Goal: Share content: Share content

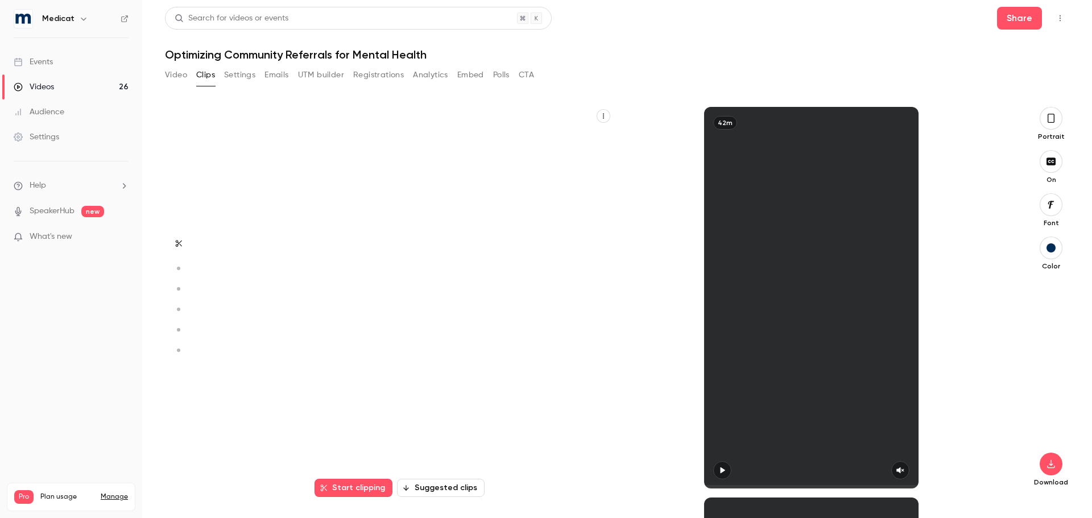
click at [58, 67] on link "Events" at bounding box center [71, 61] width 142 height 25
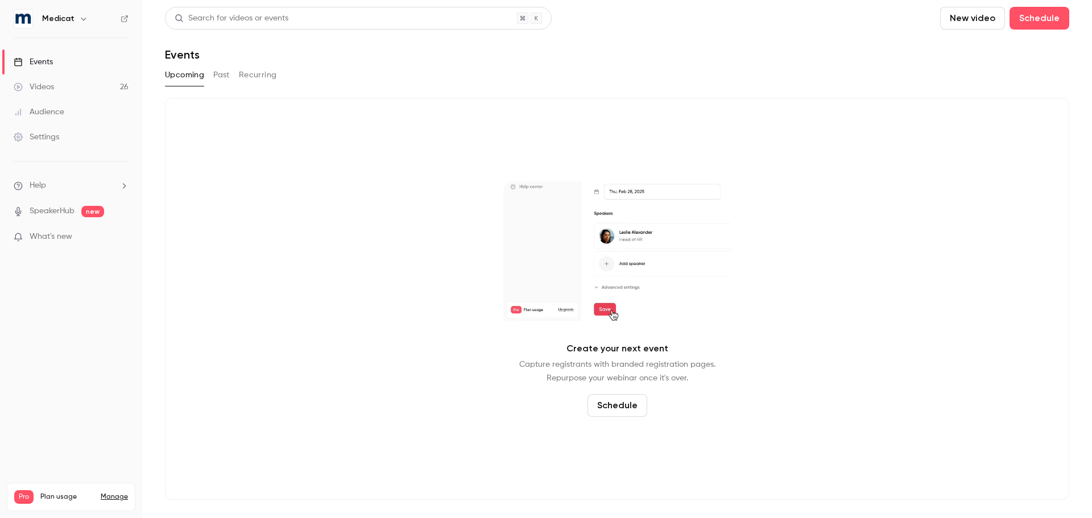
click at [218, 72] on button "Past" at bounding box center [221, 75] width 16 height 18
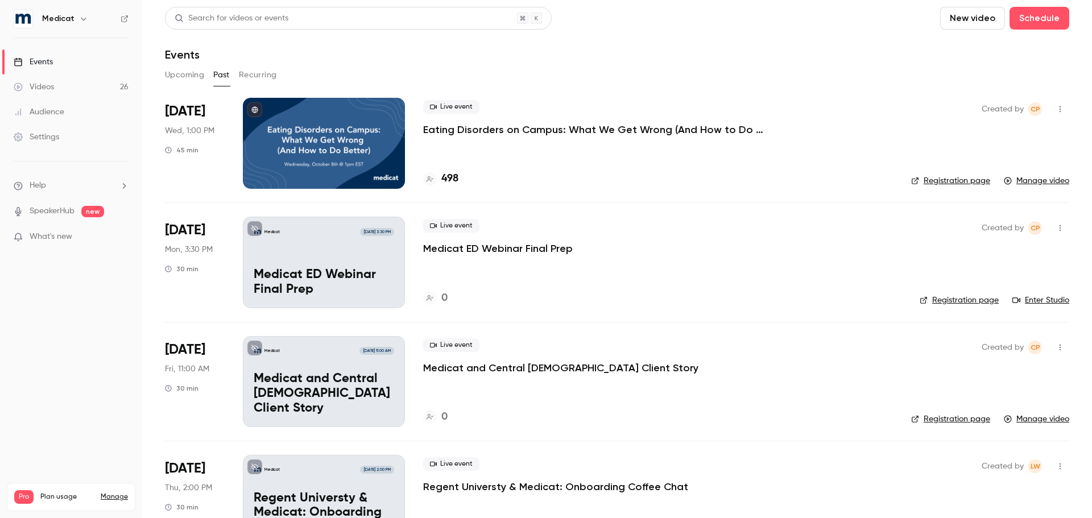
click at [670, 131] on p "Eating Disorders on Campus: What We Get Wrong (And How to Do Better)" at bounding box center [593, 130] width 341 height 14
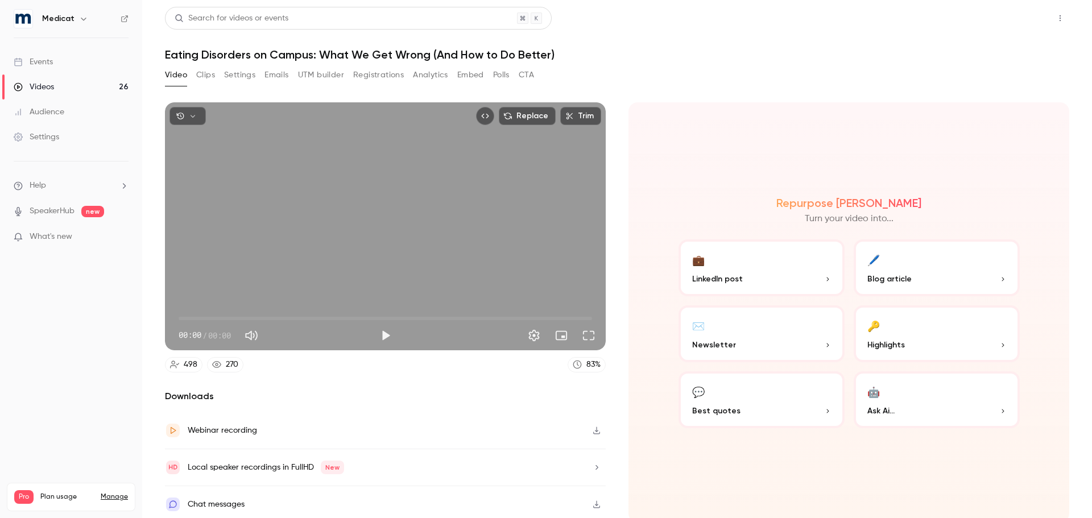
click at [1001, 23] on button "Share" at bounding box center [1019, 18] width 45 height 23
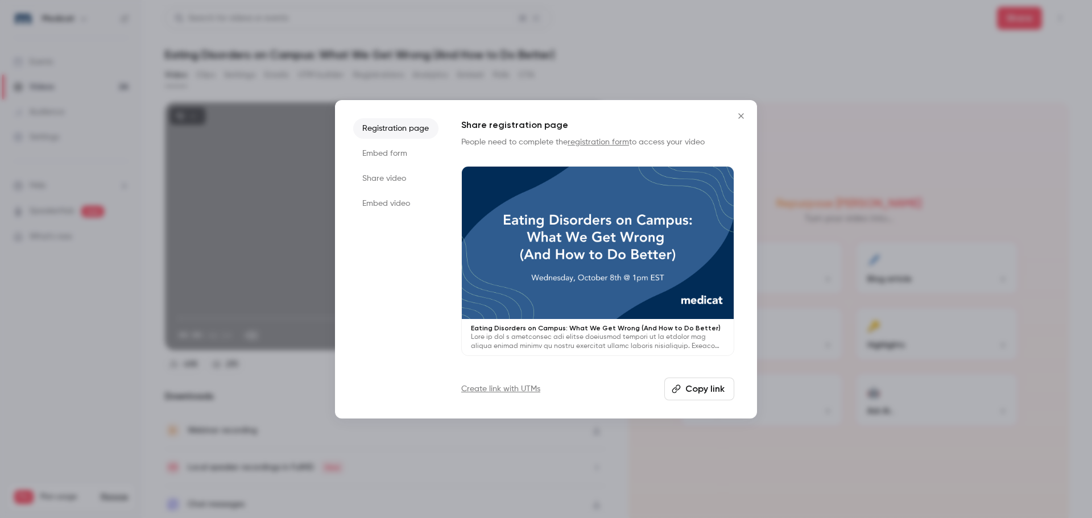
click at [394, 175] on li "Share video" at bounding box center [395, 178] width 85 height 20
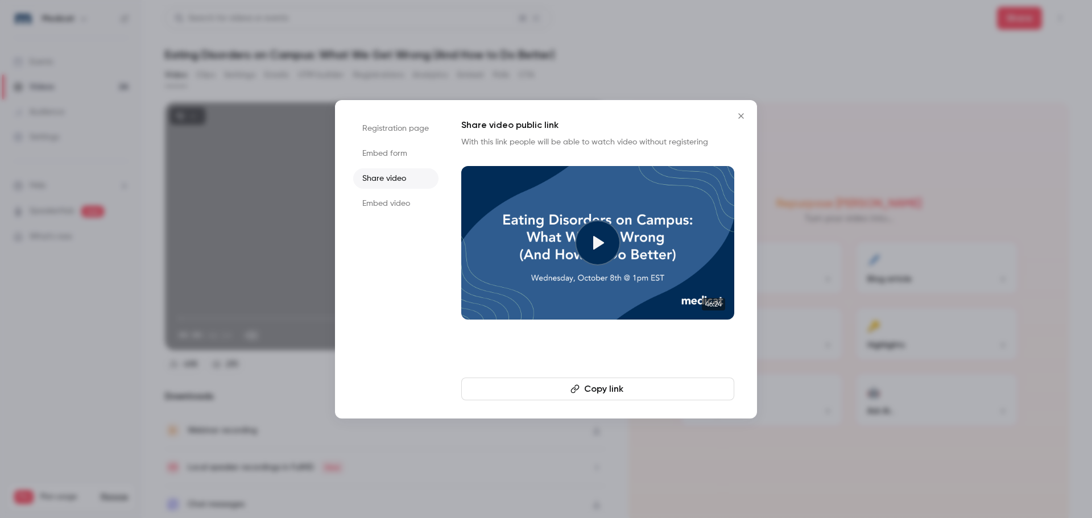
click at [391, 128] on li "Registration page" at bounding box center [395, 128] width 85 height 20
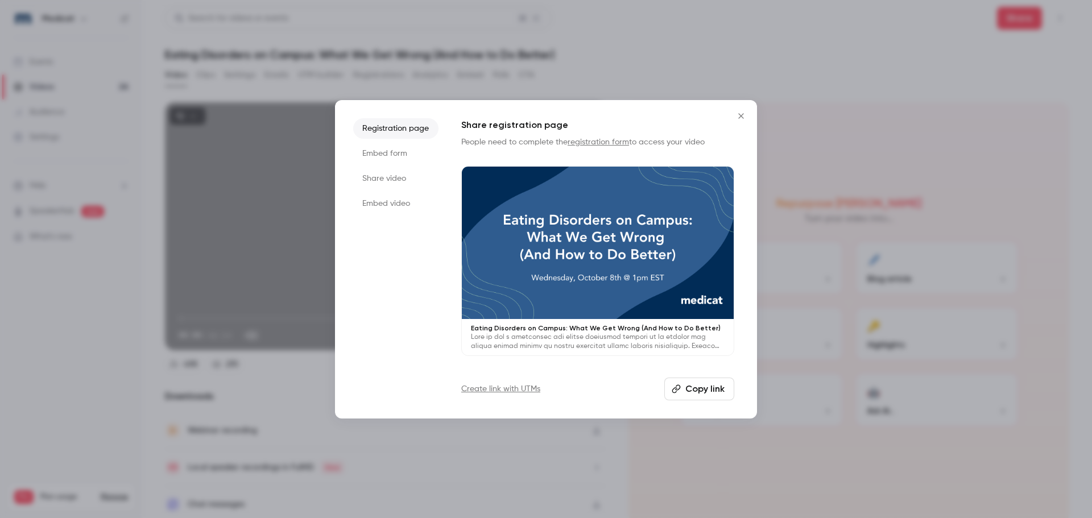
click at [693, 388] on button "Copy link" at bounding box center [699, 388] width 70 height 23
click at [740, 118] on icon "Close" at bounding box center [741, 115] width 14 height 9
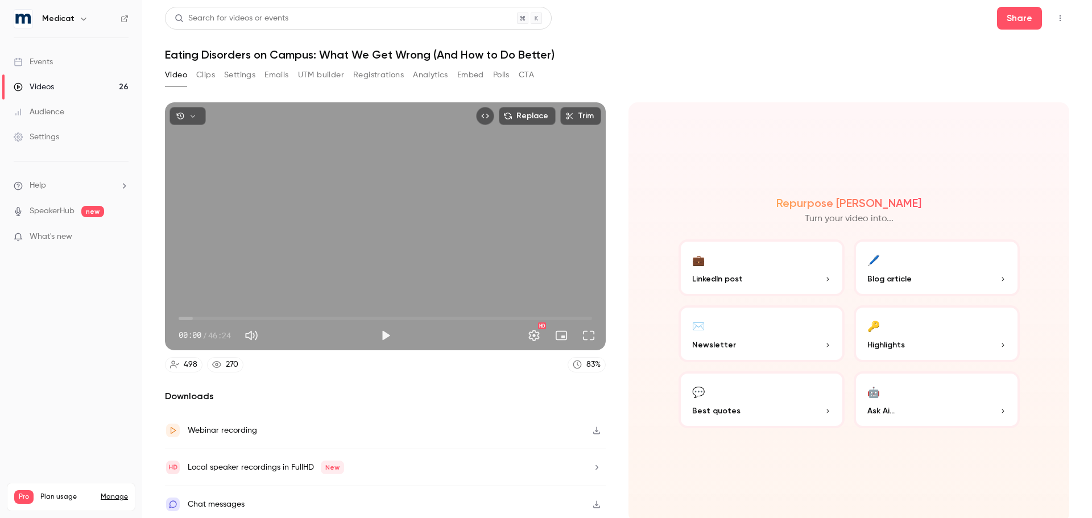
click at [244, 82] on button "Settings" at bounding box center [239, 75] width 31 height 18
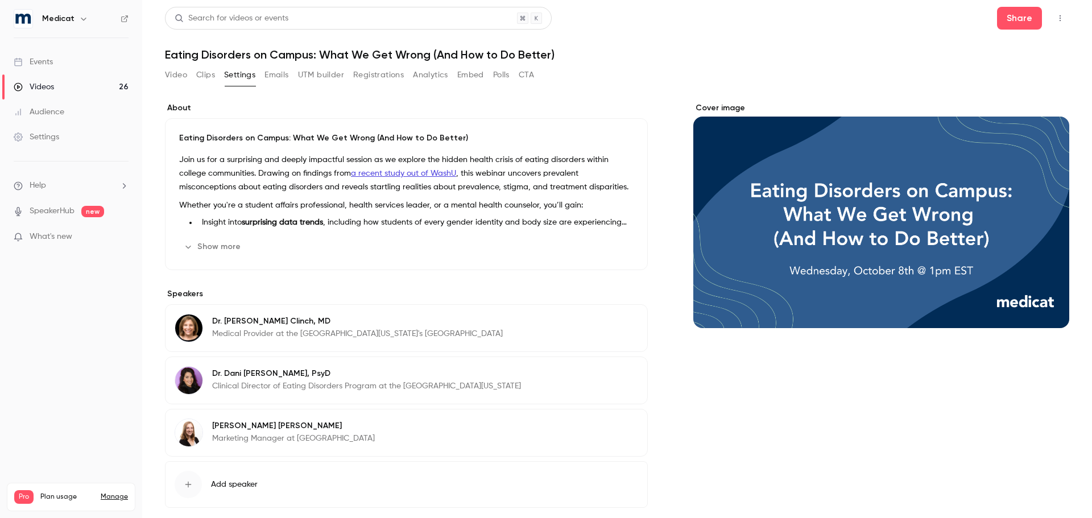
click at [418, 175] on link "a recent study out of WashU" at bounding box center [403, 173] width 105 height 8
